Goal: Information Seeking & Learning: Find specific page/section

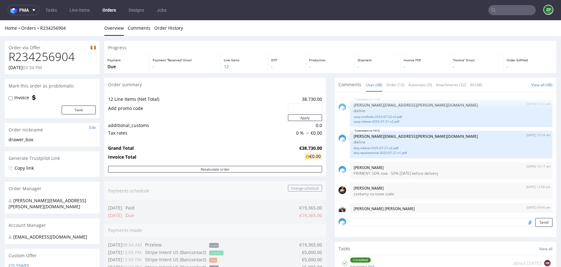
scroll to position [1244, 0]
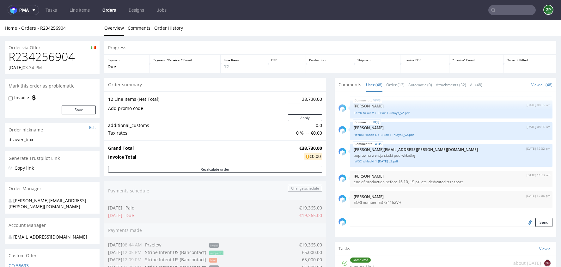
click at [507, 13] on input "text" at bounding box center [511, 10] width 47 height 10
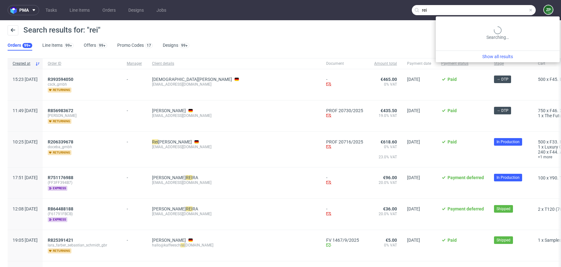
click at [507, 10] on input "rei" at bounding box center [474, 10] width 124 height 10
type input "rei matsuko"
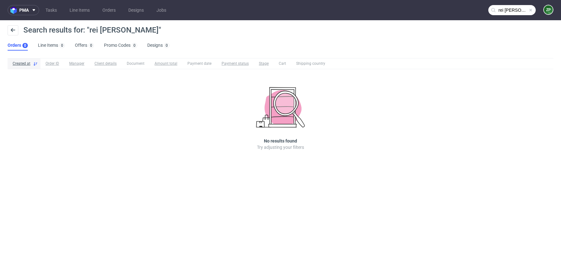
click at [509, 7] on input "rei matsuko" at bounding box center [511, 10] width 47 height 10
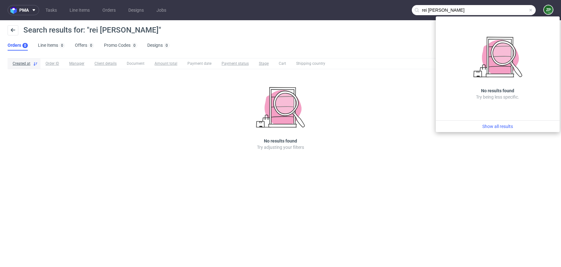
click at [459, 5] on nav "pma Tasks Line Items Orders Designs Jobs rei matsuko ZP" at bounding box center [280, 10] width 561 height 20
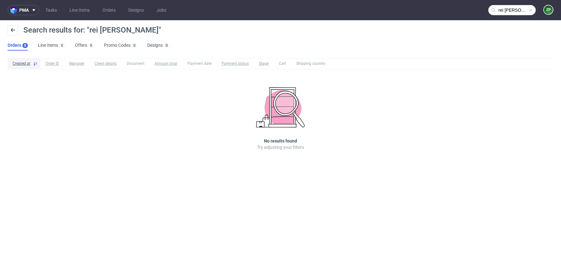
click at [105, 3] on nav "pma Tasks Line Items Orders Designs Jobs rei matsuko ZP" at bounding box center [280, 10] width 561 height 20
click at [108, 8] on link "Orders" at bounding box center [109, 10] width 21 height 10
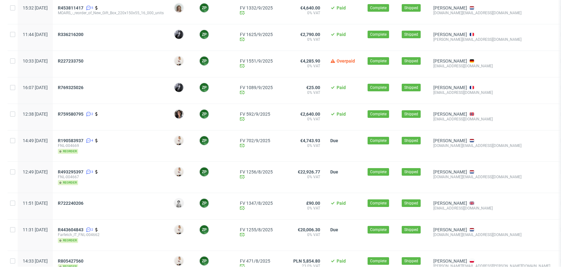
scroll to position [290, 0]
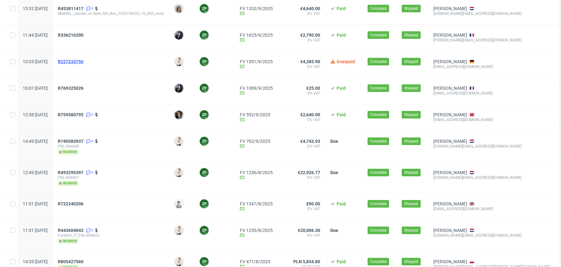
click at [83, 62] on span "R227233750" at bounding box center [71, 61] width 26 height 5
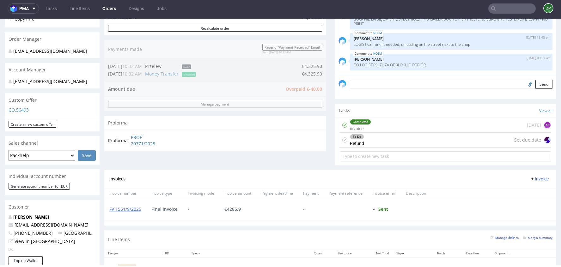
scroll to position [371, 0]
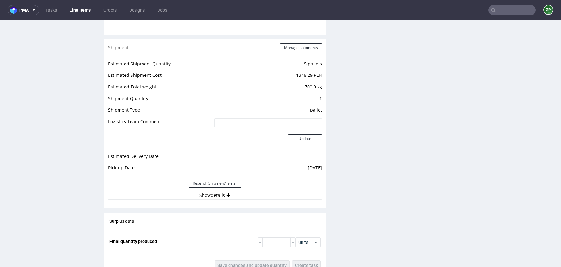
scroll to position [1101, 0]
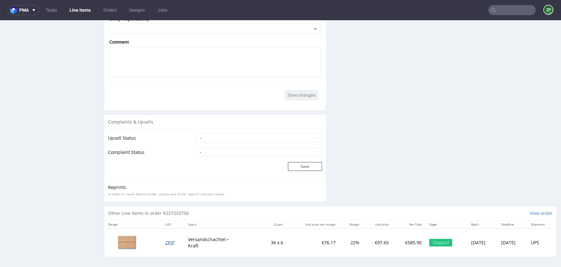
click at [170, 240] on span "ZRJP" at bounding box center [169, 243] width 9 height 6
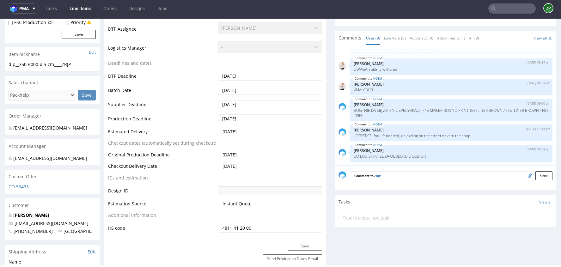
scroll to position [213, 0]
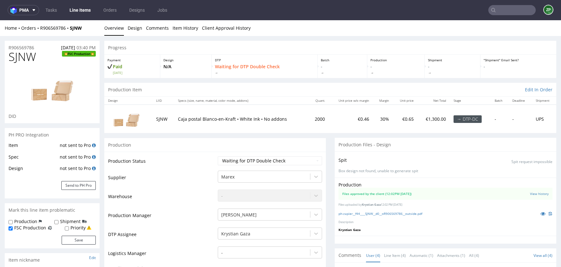
click at [510, 14] on input "text" at bounding box center [511, 10] width 47 height 10
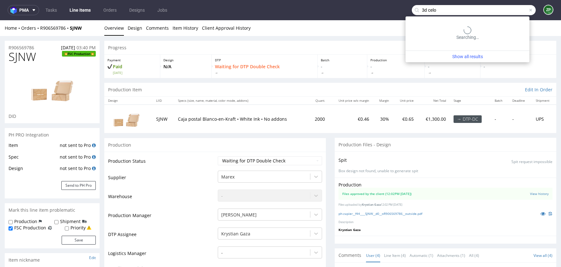
type input "3d celo"
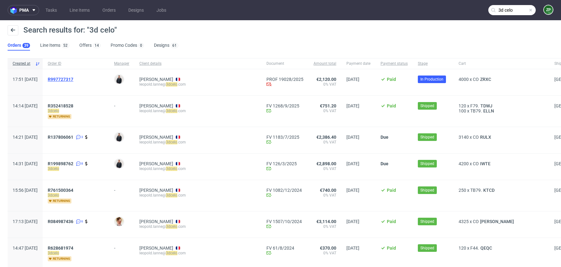
click at [73, 77] on span "R997727317" at bounding box center [61, 79] width 26 height 5
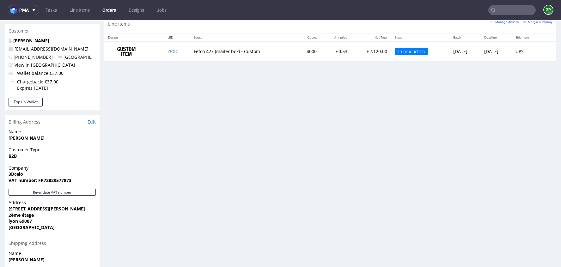
scroll to position [307, 0]
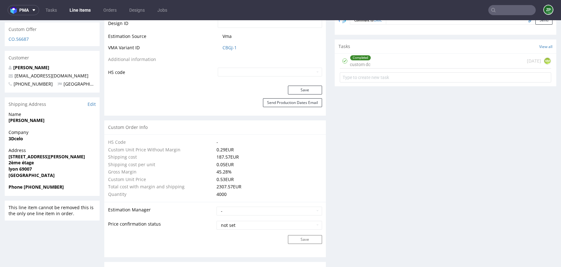
scroll to position [358, 0]
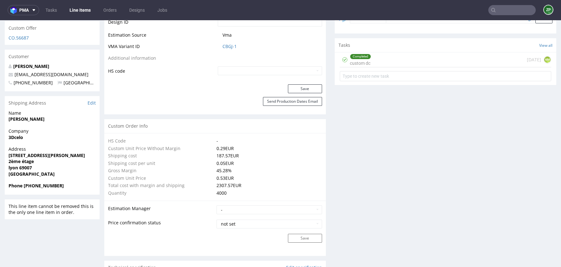
click at [9, 118] on strong "[PERSON_NAME]" at bounding box center [27, 119] width 36 height 6
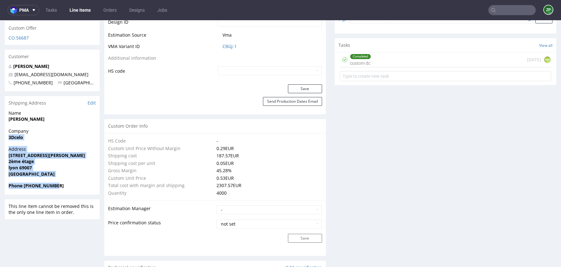
drag, startPoint x: 9, startPoint y: 136, endPoint x: 72, endPoint y: 193, distance: 85.0
click at [72, 193] on section "Shipping Address Edit Name léopold lanne Company 3Dcelo Address 33 rue paul duv…" at bounding box center [52, 145] width 95 height 99
copy section "3Dcelo Address 33 rue paul duvivier 2ème étage lyon 69007 France Phone +3365959…"
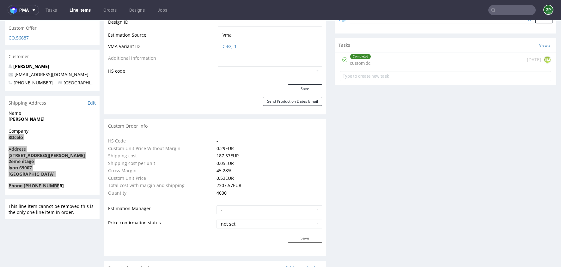
click at [508, 8] on input "text" at bounding box center [511, 10] width 47 height 10
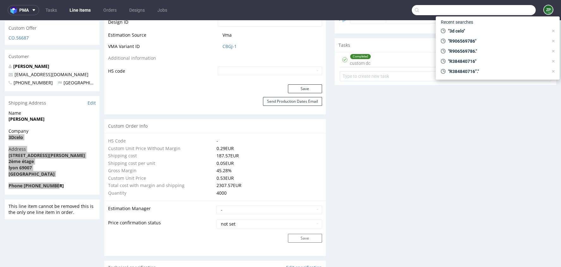
paste input "R235335765"
type input "R235335765"
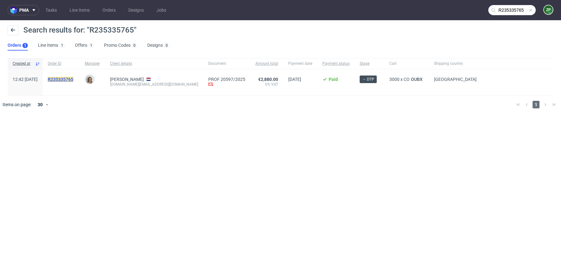
click at [73, 80] on mark "R235335765" at bounding box center [61, 79] width 26 height 5
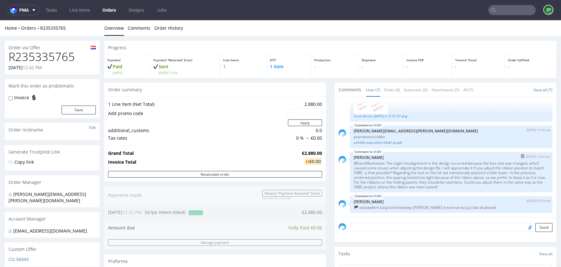
scroll to position [207, 0]
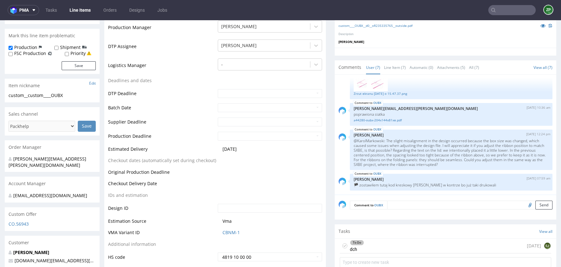
scroll to position [172, 0]
click at [422, 242] on div "To Do dch today EJ" at bounding box center [445, 245] width 211 height 15
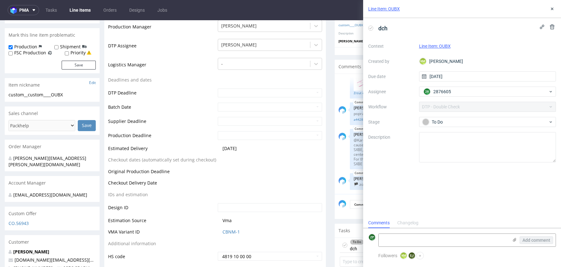
scroll to position [5, 0]
click at [552, 8] on icon at bounding box center [551, 8] width 5 height 5
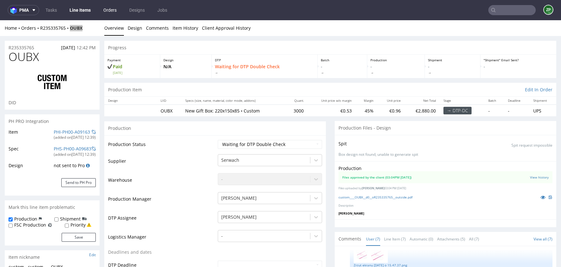
click at [113, 6] on link "Orders" at bounding box center [110, 10] width 21 height 10
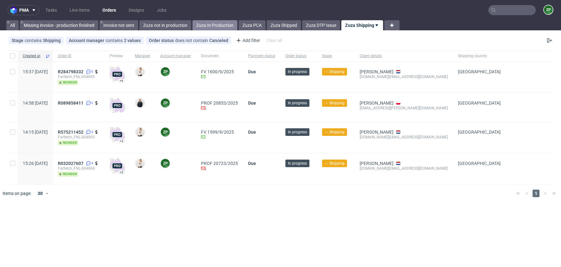
click at [206, 26] on link "Zuza In Production" at bounding box center [214, 25] width 45 height 10
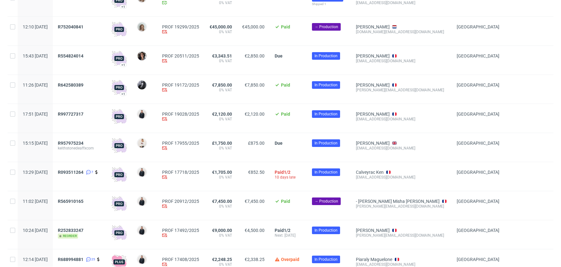
scroll to position [250, 0]
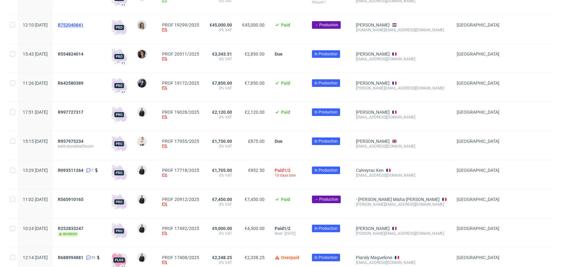
click at [82, 23] on span "R752040841" at bounding box center [71, 24] width 26 height 5
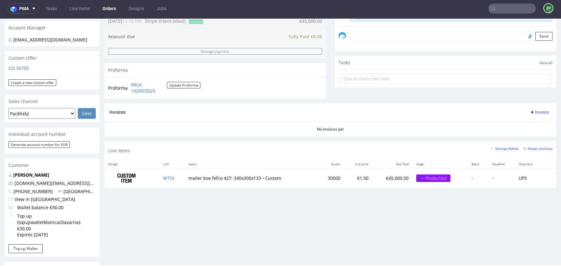
scroll to position [191, 0]
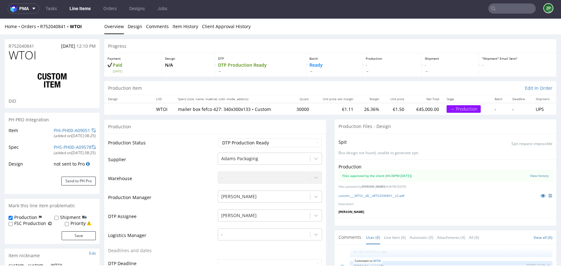
scroll to position [104, 0]
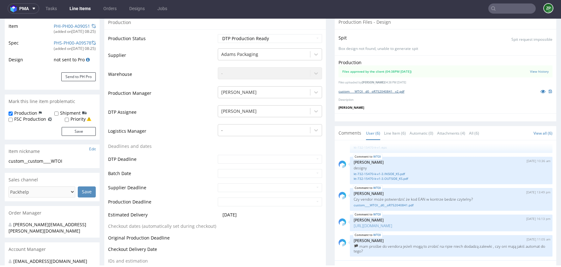
click at [363, 91] on link "custom____WTOI__d0__oR752040841__v2.pdf" at bounding box center [371, 91] width 66 height 4
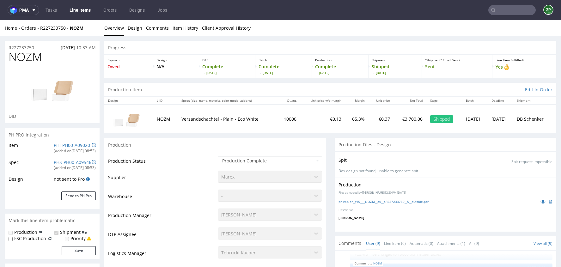
scroll to position [173, 0]
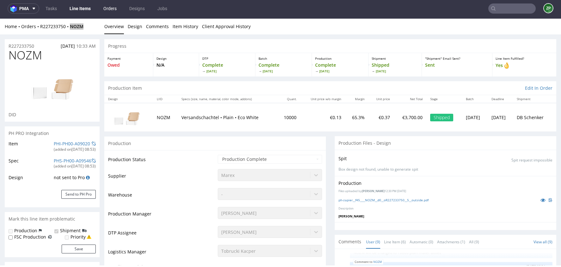
click at [108, 6] on link "Orders" at bounding box center [110, 8] width 21 height 10
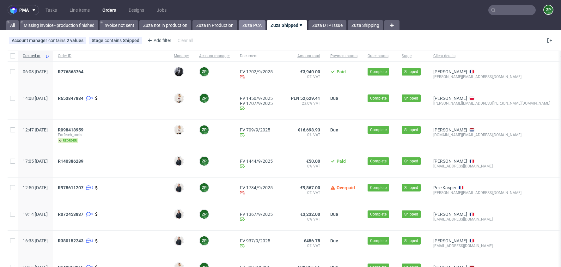
click at [258, 25] on link "Zuza PCA" at bounding box center [252, 25] width 27 height 10
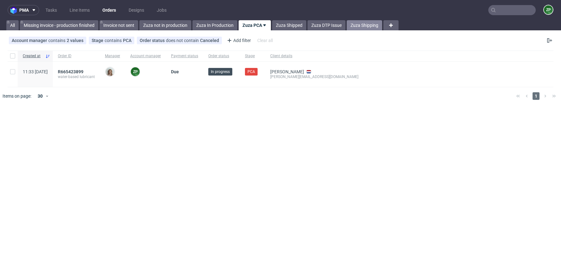
click at [364, 26] on link "Zuza Shipping" at bounding box center [364, 25] width 35 height 10
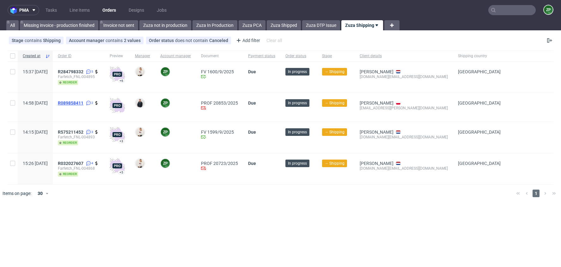
click at [83, 101] on span "R089858411" at bounding box center [71, 102] width 26 height 5
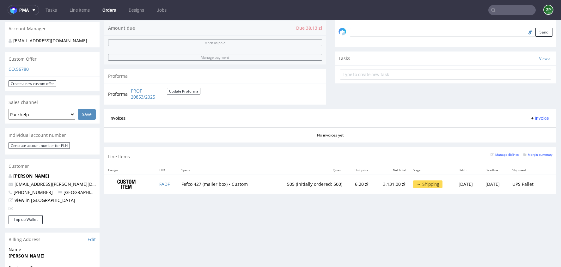
scroll to position [197, 0]
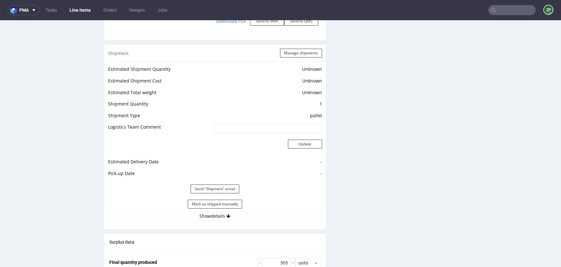
scroll to position [828, 0]
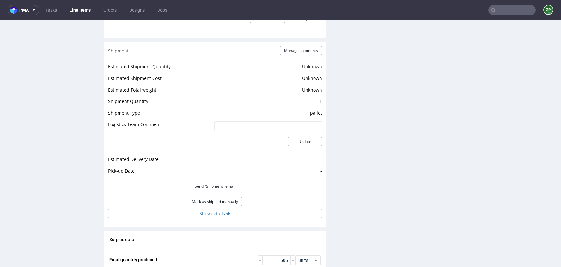
click at [241, 209] on button "Show details" at bounding box center [215, 213] width 214 height 9
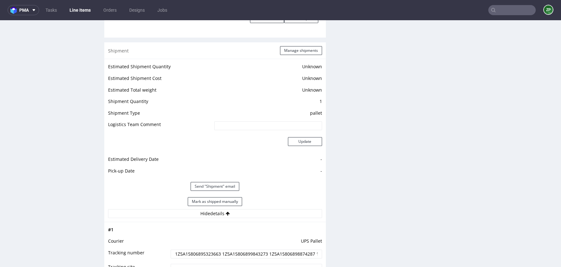
click at [197, 250] on input "1Z5A15806895323663 1Z5A15806899843273 1Z5A15806898874287 1Z5A15806895852690 1Z5…" at bounding box center [246, 254] width 151 height 9
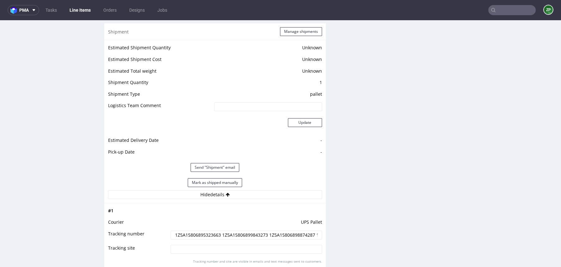
scroll to position [920, 0]
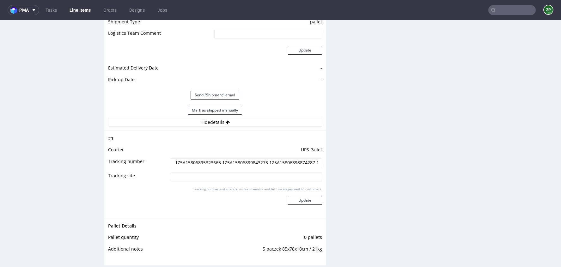
click at [514, 13] on input "text" at bounding box center [511, 10] width 47 height 10
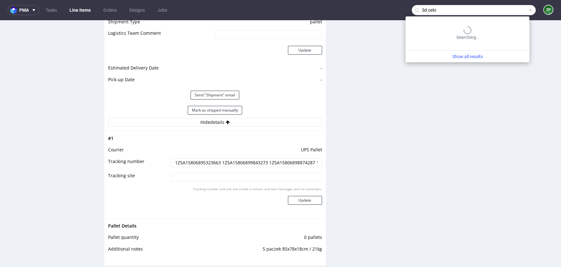
type input "3d celo"
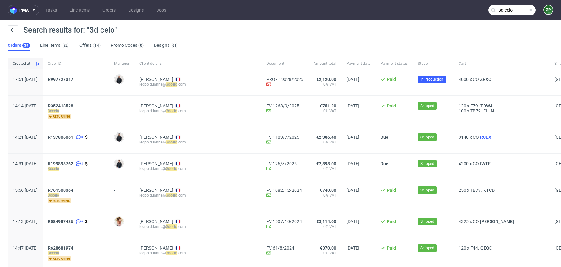
click at [479, 136] on span "RULX" at bounding box center [486, 137] width 14 height 5
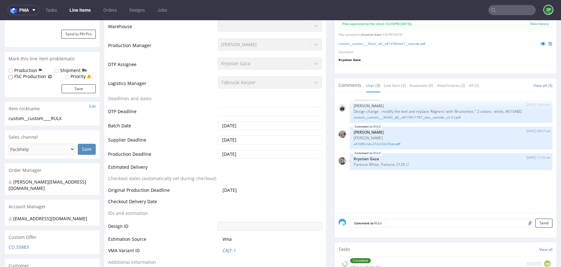
select select "in_progress"
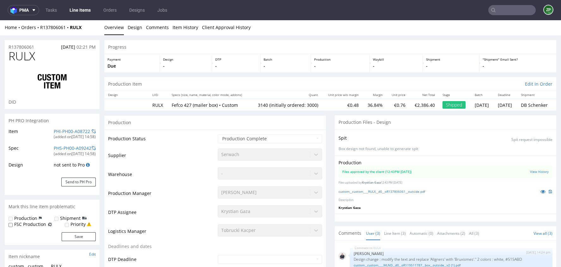
scroll to position [2, 0]
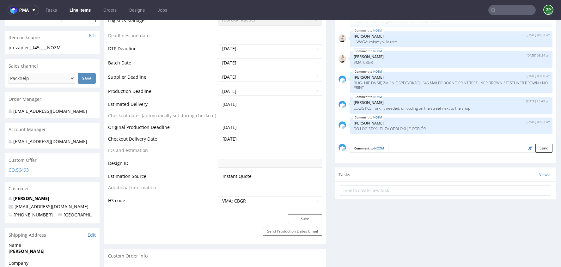
scroll to position [257, 0]
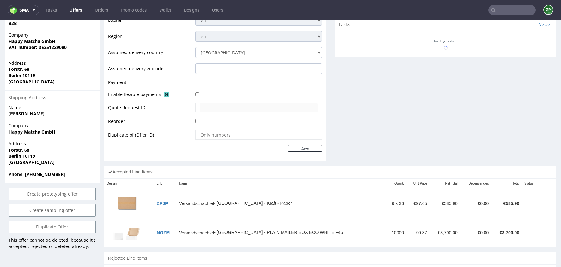
scroll to position [286, 0]
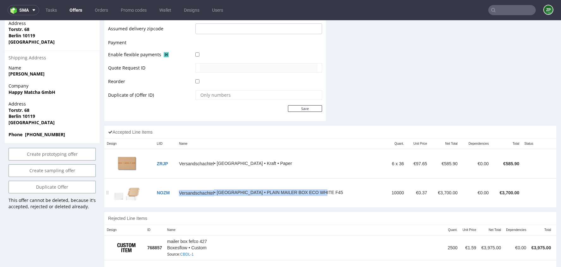
drag, startPoint x: 328, startPoint y: 191, endPoint x: 181, endPoint y: 190, distance: 147.6
click at [181, 190] on td "Versandschachtel • [GEOGRAPHIC_DATA] • PLAIN MAILER BOX ECO WHITE F45" at bounding box center [280, 192] width 209 height 29
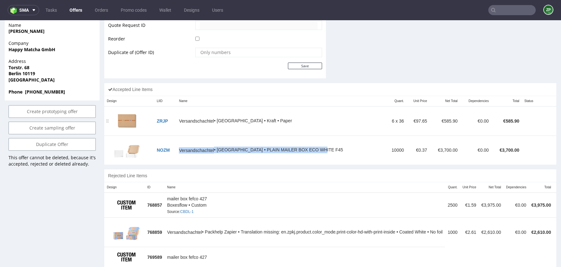
scroll to position [0, 0]
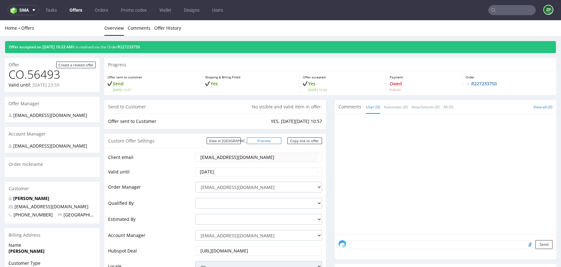
click at [270, 140] on link "Preview" at bounding box center [264, 140] width 35 height 7
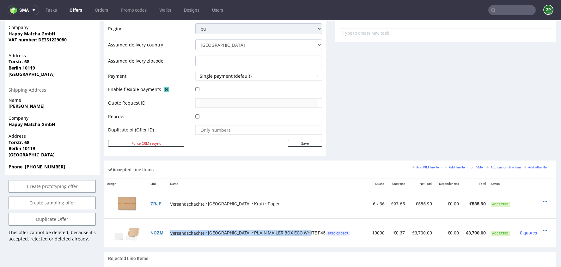
scroll to position [316, 0]
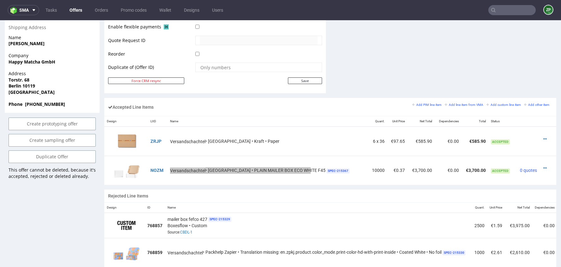
click at [498, 13] on input "text" at bounding box center [511, 10] width 47 height 10
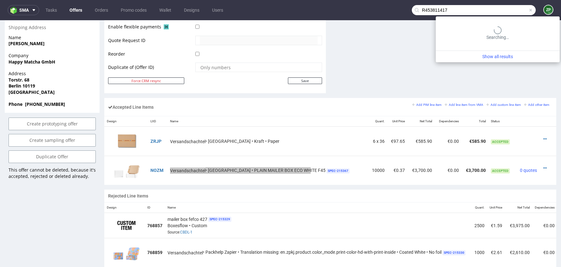
type input "R453811417"
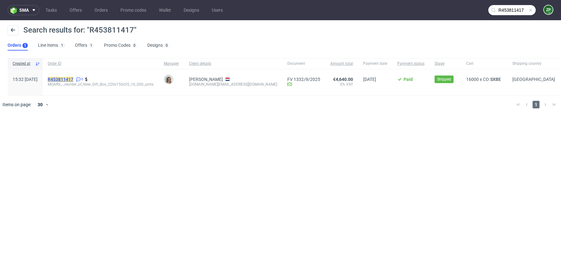
click at [73, 79] on mark "R453811417" at bounding box center [61, 79] width 26 height 5
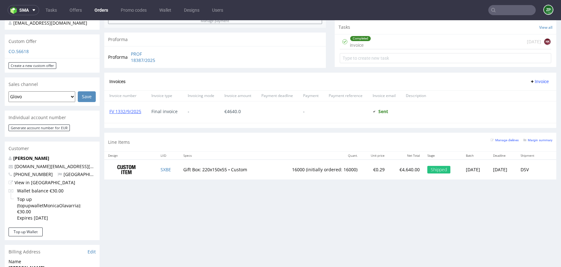
scroll to position [228, 0]
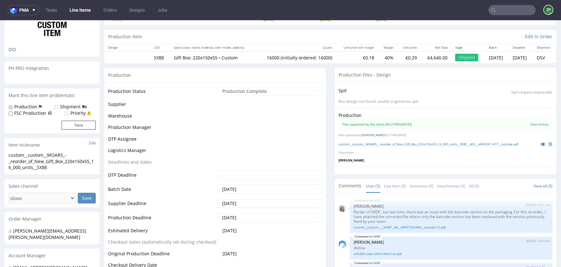
scroll to position [28, 0]
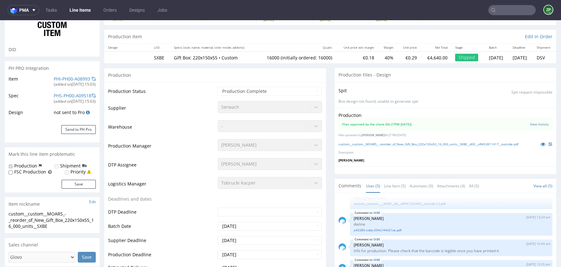
type input "16000"
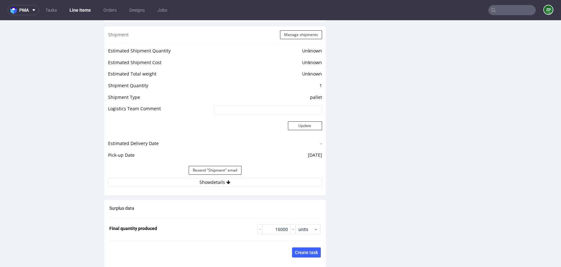
scroll to position [800, 0]
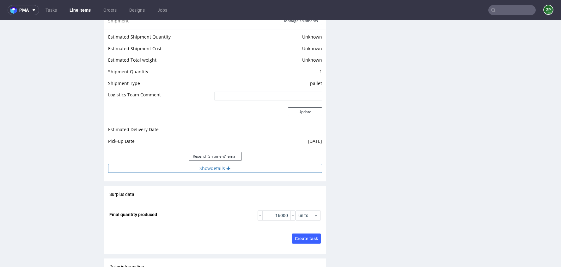
click at [214, 168] on button "Show details" at bounding box center [215, 168] width 214 height 9
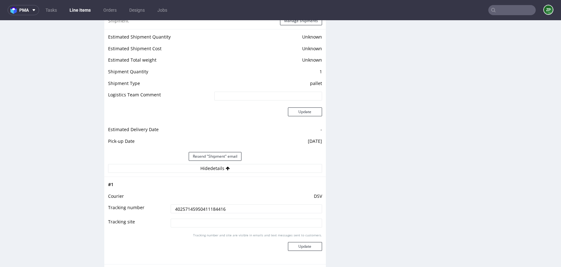
click at [194, 209] on input "40257145950411184416" at bounding box center [246, 208] width 151 height 9
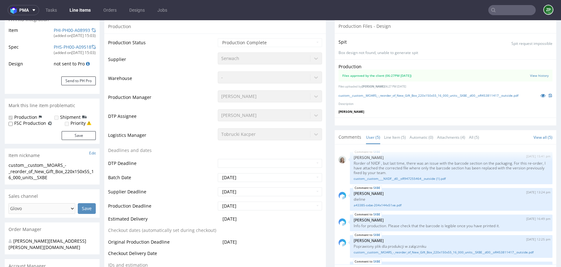
scroll to position [0, 0]
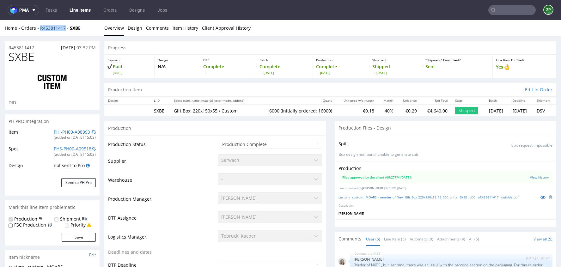
copy link "R453811417"
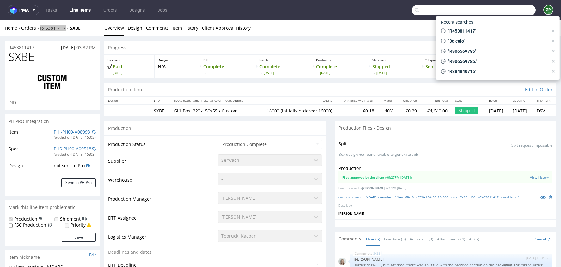
click at [498, 15] on input "text" at bounding box center [474, 10] width 124 height 10
type input "R453811417"
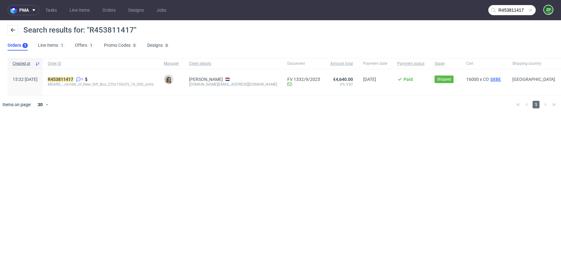
click at [489, 78] on span "SXBE" at bounding box center [495, 79] width 13 height 5
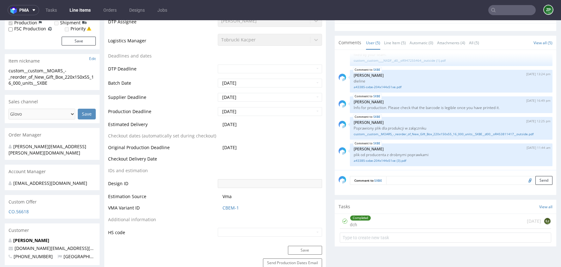
scroll to position [197, 0]
click at [382, 158] on link "a43385-sxbe-204x144x51xe (3).pdf" at bounding box center [451, 160] width 195 height 5
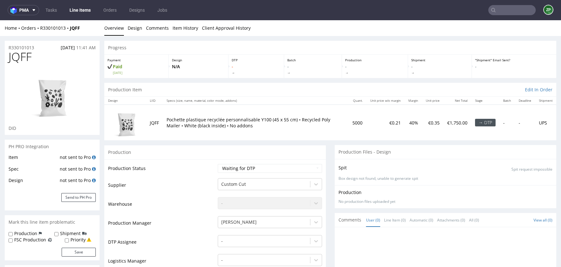
scroll to position [290, 0]
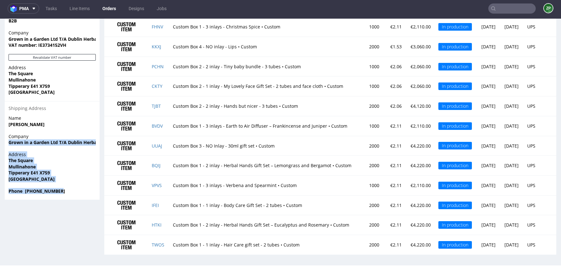
scroll to position [1224, 0]
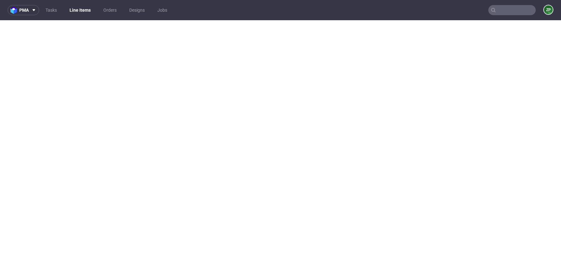
scroll to position [5, 0]
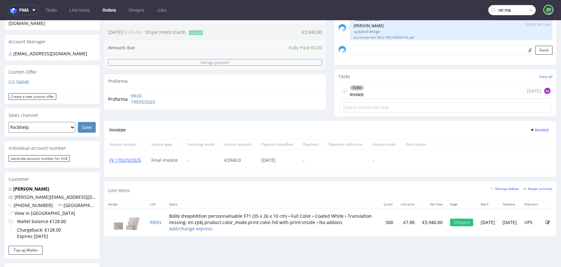
scroll to position [88, 0]
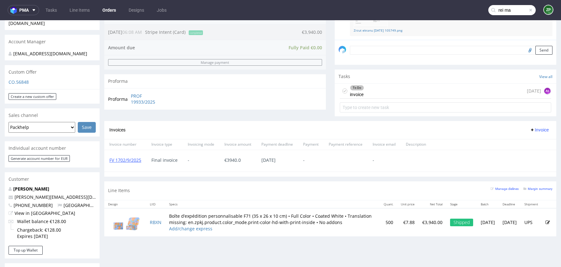
click at [501, 10] on input "rei ma" at bounding box center [511, 10] width 47 height 10
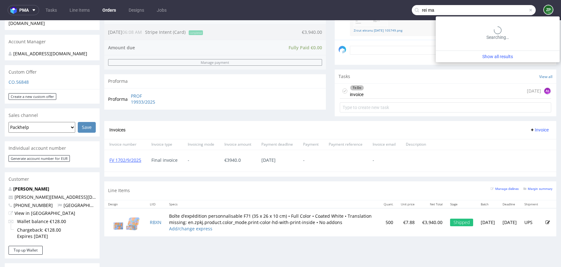
click at [501, 10] on input "rei ma" at bounding box center [474, 10] width 124 height 10
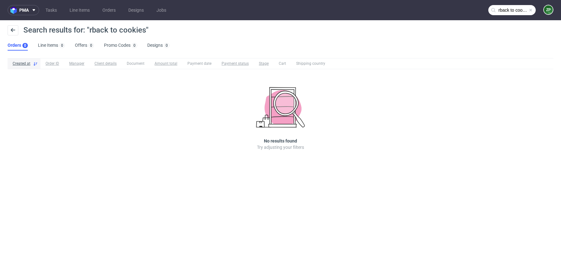
click at [509, 11] on input "rback to cookies" at bounding box center [511, 10] width 47 height 10
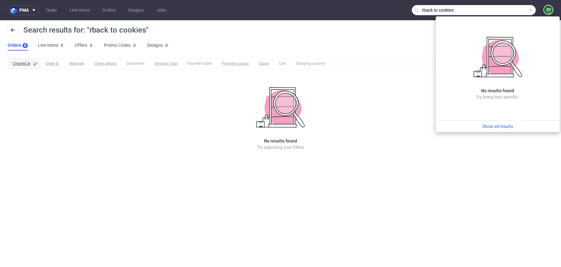
click at [423, 8] on input "rback to cookies" at bounding box center [474, 10] width 124 height 10
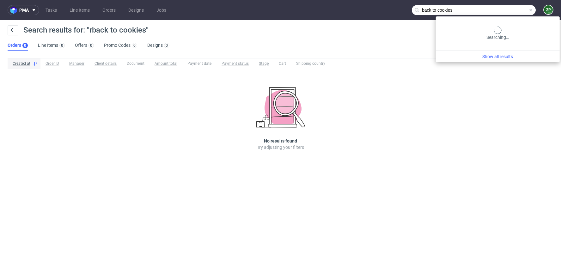
type input "back to cookies"
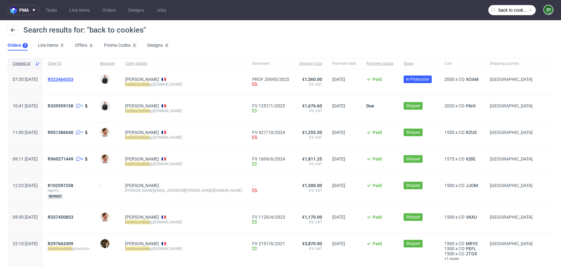
click at [73, 79] on span "R523466553" at bounding box center [61, 79] width 26 height 5
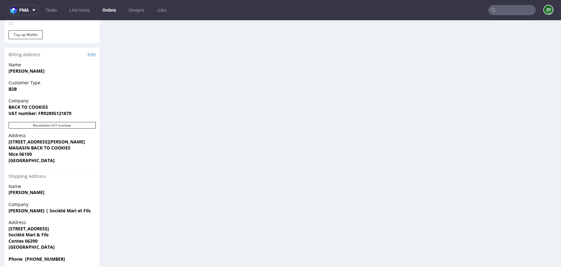
scroll to position [384, 0]
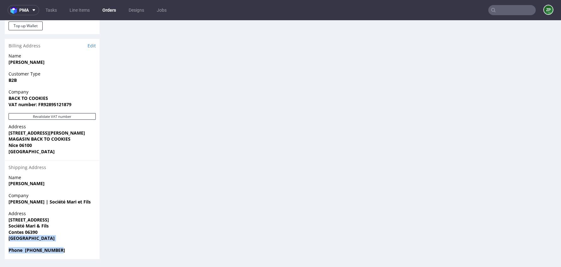
drag, startPoint x: 61, startPoint y: 251, endPoint x: 5, endPoint y: 238, distance: 57.3
click at [5, 238] on section "Billing Address Edit Name Olivia ANDREONI Customer Type B2B Company BACK TO COO…" at bounding box center [52, 149] width 95 height 220
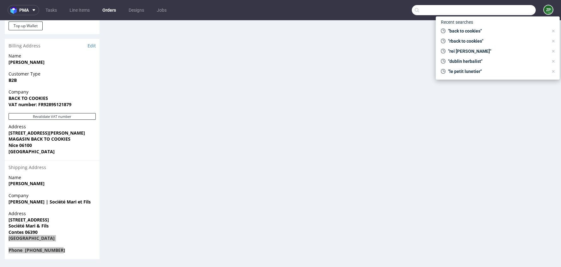
click at [496, 13] on input "text" at bounding box center [474, 10] width 124 height 10
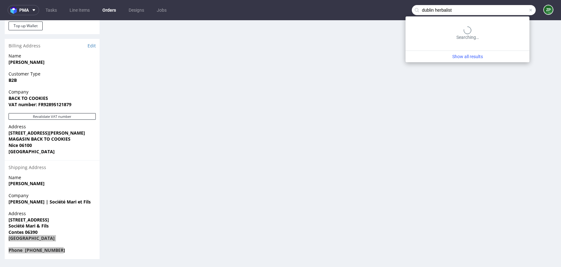
type input "dublin herbalist"
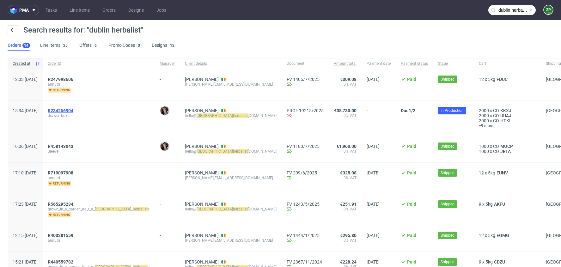
click at [73, 111] on span "R234256904" at bounding box center [61, 110] width 26 height 5
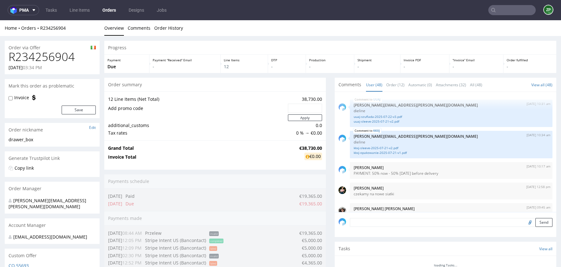
scroll to position [1244, 0]
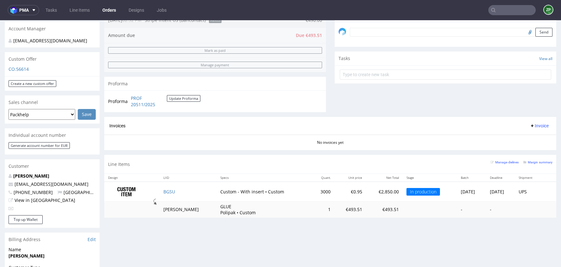
scroll to position [194, 0]
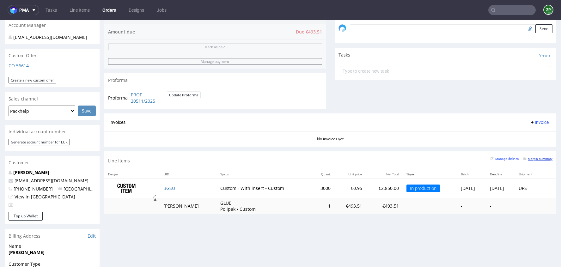
click at [527, 158] on small "Margin summary" at bounding box center [537, 158] width 29 height 3
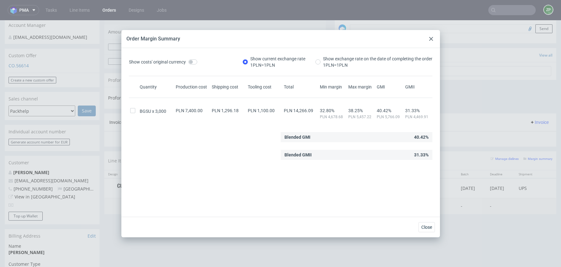
click at [235, 110] on span "PLN 1,296.18" at bounding box center [225, 110] width 27 height 5
copy span "PLN 1,296.18"
click at [432, 39] on icon at bounding box center [431, 39] width 4 height 4
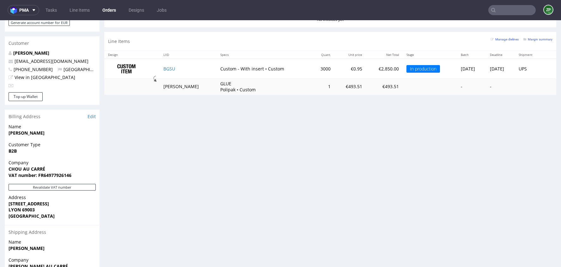
scroll to position [371, 0]
